Goal: Understand process/instructions: Learn about a topic

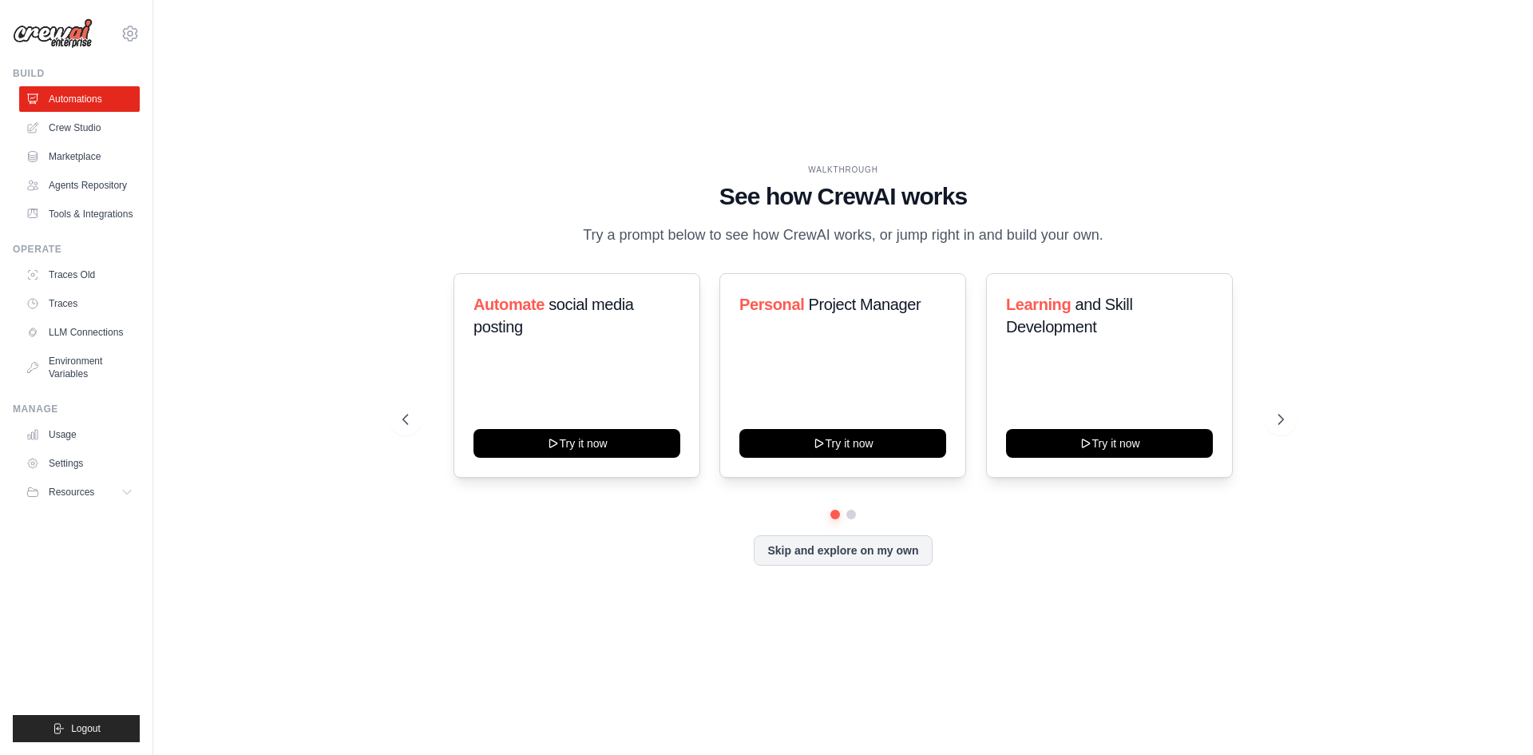
click at [1393, 93] on div "WALKTHROUGH See how [PERSON_NAME] works Try a prompt below to see how [PERSON_N…" at bounding box center [843, 377] width 1329 height 723
drag, startPoint x: 725, startPoint y: 201, endPoint x: 1022, endPoint y: 194, distance: 297.1
click at [995, 194] on h1 "See how CrewAI works" at bounding box center [843, 196] width 882 height 29
click at [1132, 185] on h1 "See how CrewAI works" at bounding box center [843, 196] width 882 height 29
click at [351, 116] on div "WALKTHROUGH See how [PERSON_NAME] works Try a prompt below to see how [PERSON_N…" at bounding box center [843, 377] width 1329 height 723
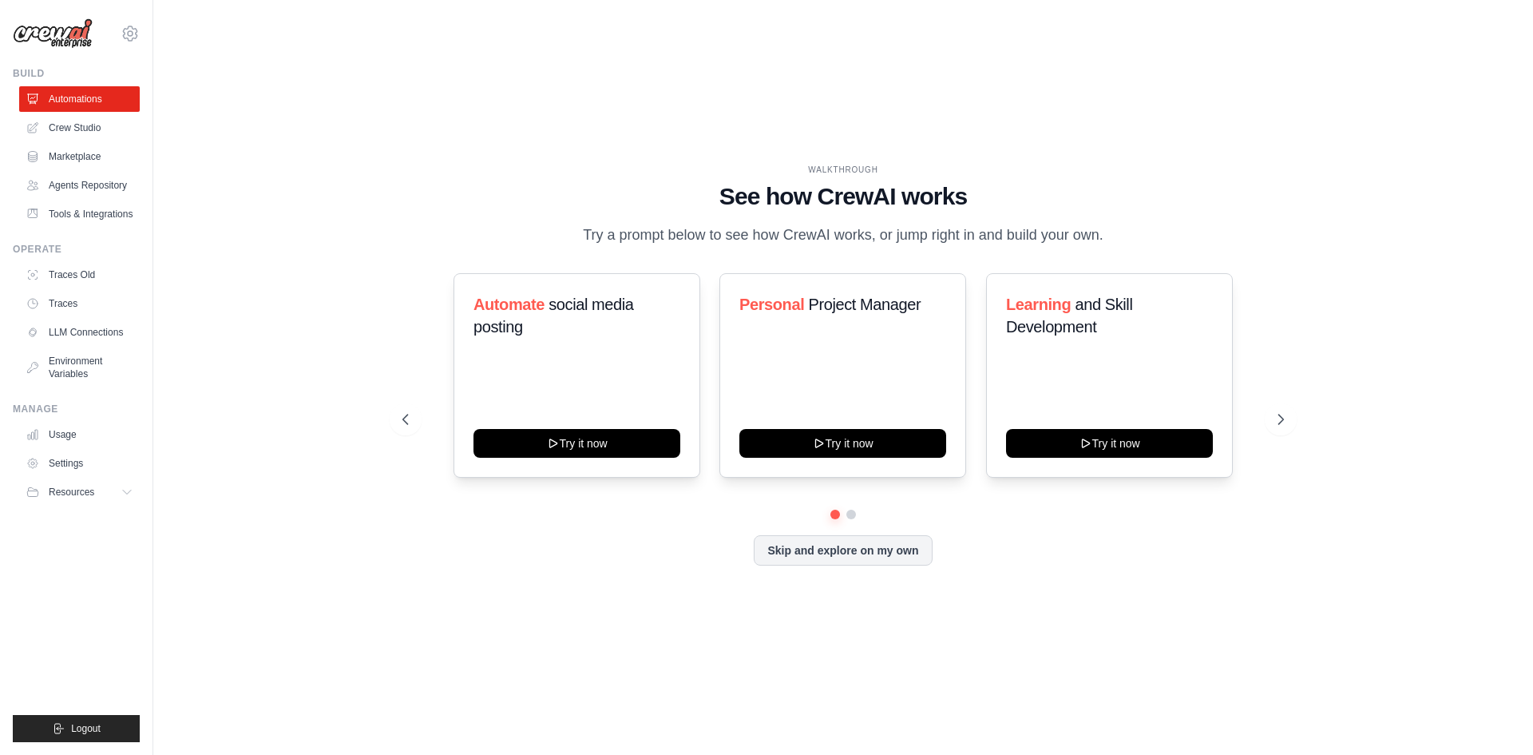
click at [1040, 39] on div "WALKTHROUGH See how [PERSON_NAME] works Try a prompt below to see how [PERSON_N…" at bounding box center [843, 377] width 1329 height 723
